Goal: Register for event/course

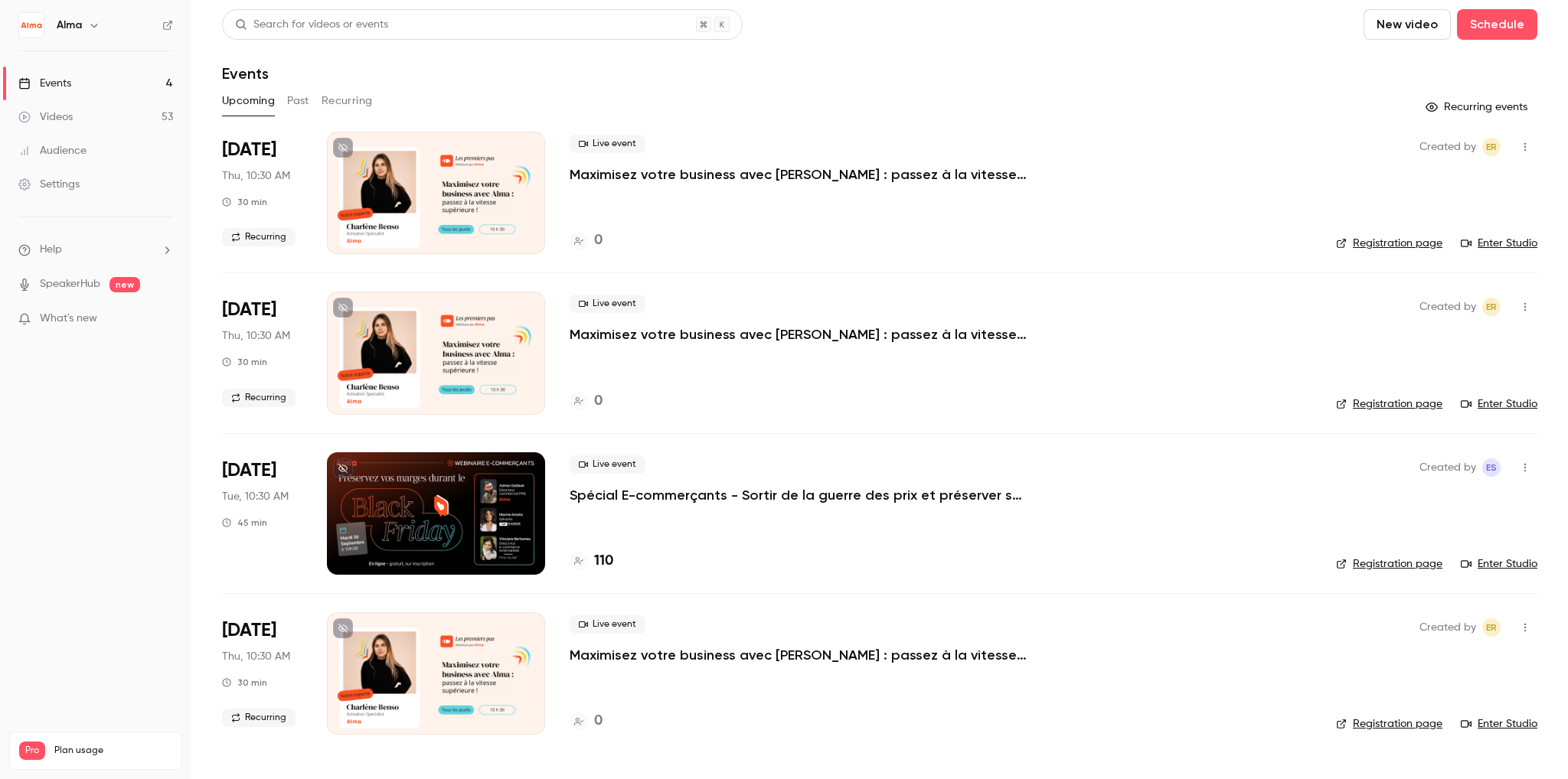
click at [692, 493] on p "Spécial E-commerçants - Sortir de la guerre des prix et préserver ses marges pe…" at bounding box center [799, 495] width 459 height 18
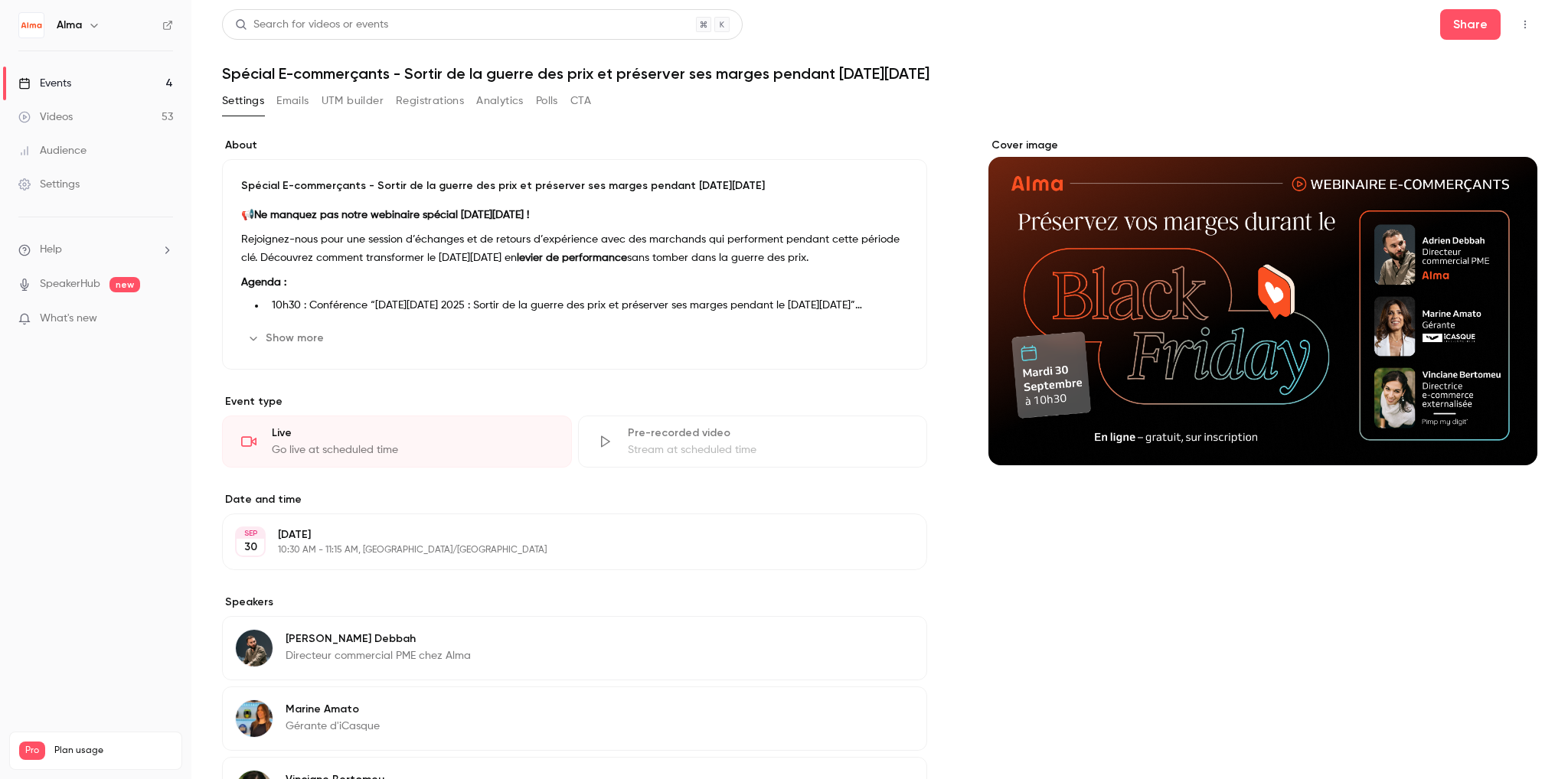
click at [299, 343] on button "Show more" at bounding box center [287, 338] width 92 height 25
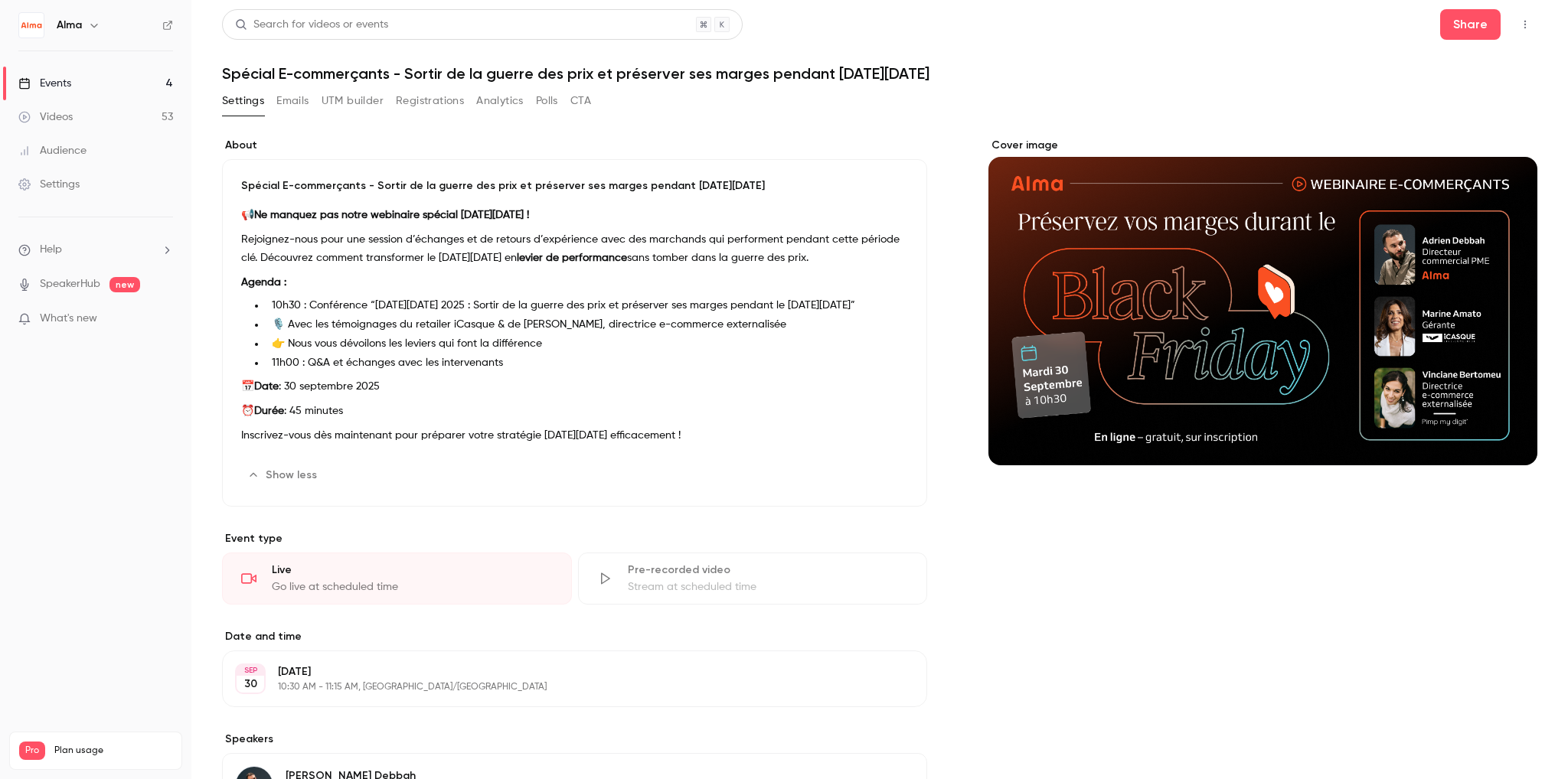
click at [399, 105] on button "Registrations" at bounding box center [430, 101] width 69 height 25
